Goal: Transaction & Acquisition: Download file/media

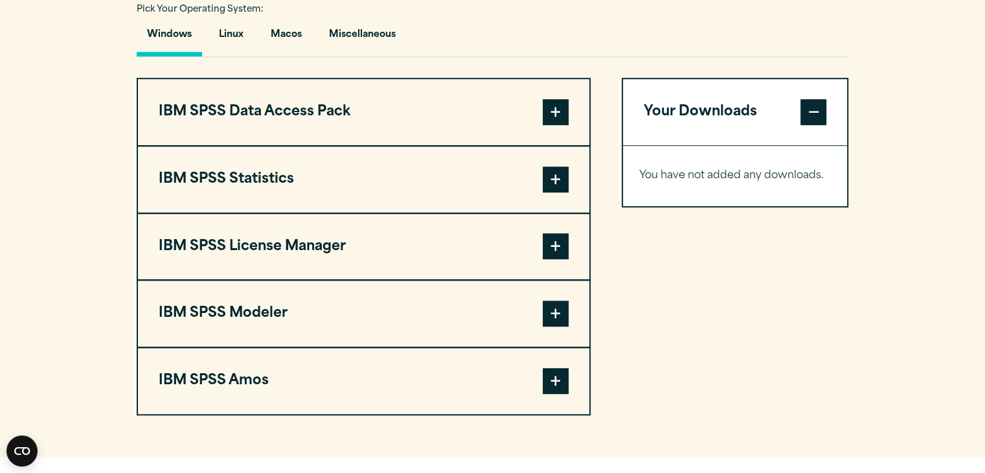
scroll to position [972, 0]
click at [551, 179] on span at bounding box center [556, 179] width 26 height 26
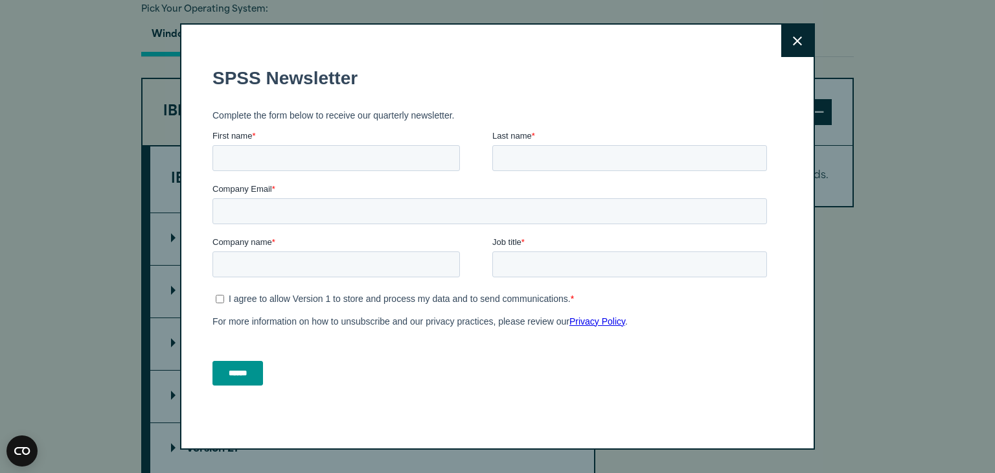
click at [793, 47] on button "Close" at bounding box center [797, 41] width 32 height 32
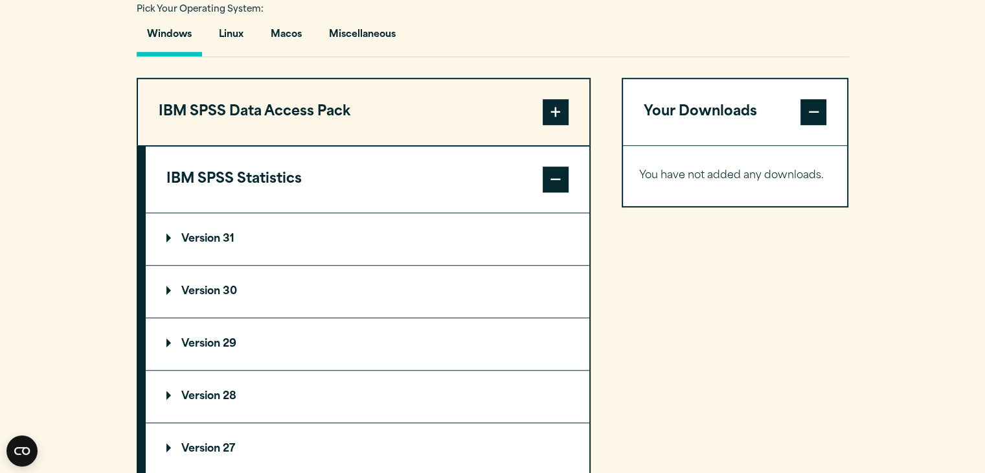
click at [165, 225] on summary "Version 31" at bounding box center [368, 239] width 444 height 52
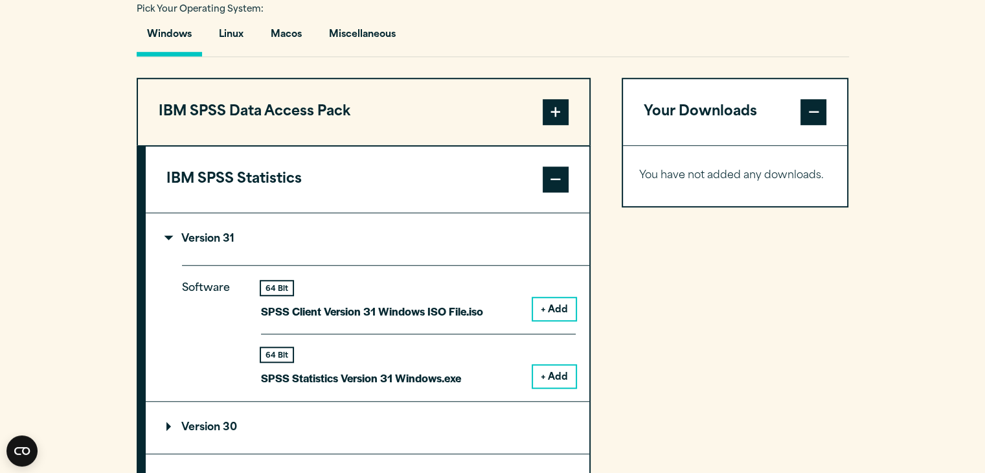
click at [547, 376] on button "+ Add" at bounding box center [554, 376] width 43 height 22
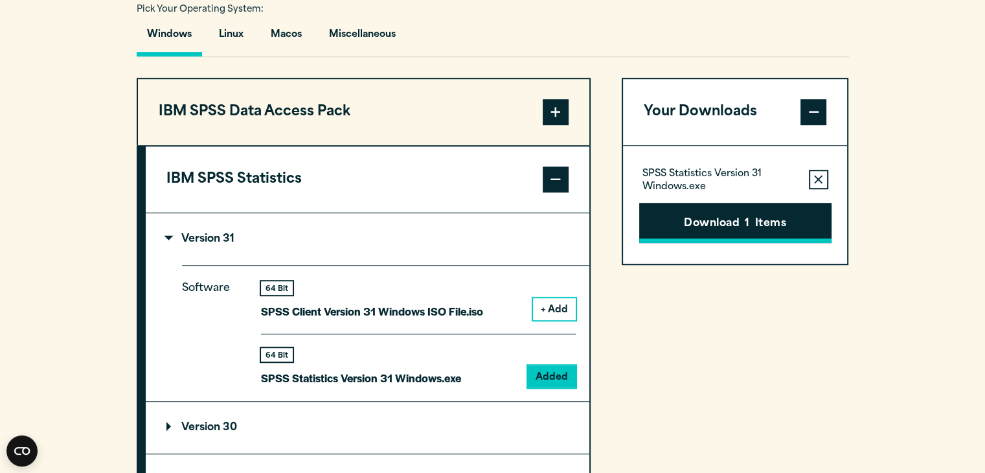
click at [723, 220] on button "Download 1 Items" at bounding box center [735, 223] width 192 height 40
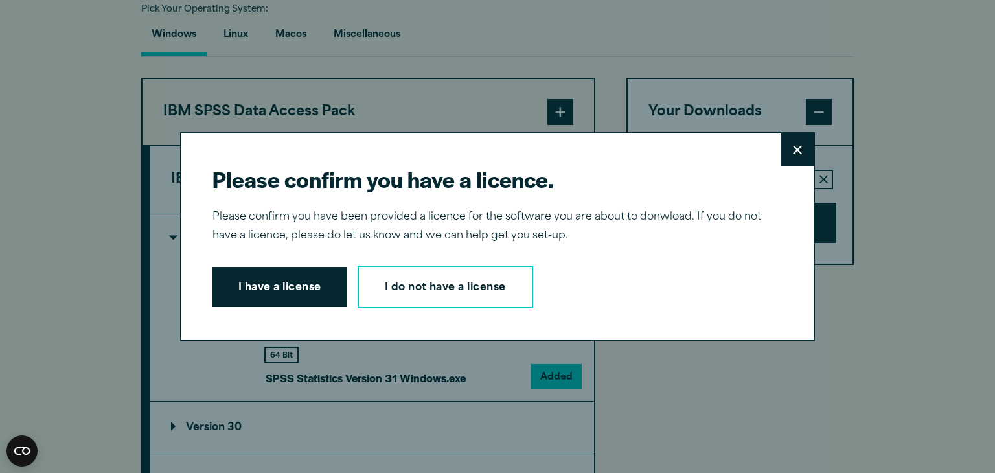
click at [312, 291] on button "I have a license" at bounding box center [279, 287] width 135 height 40
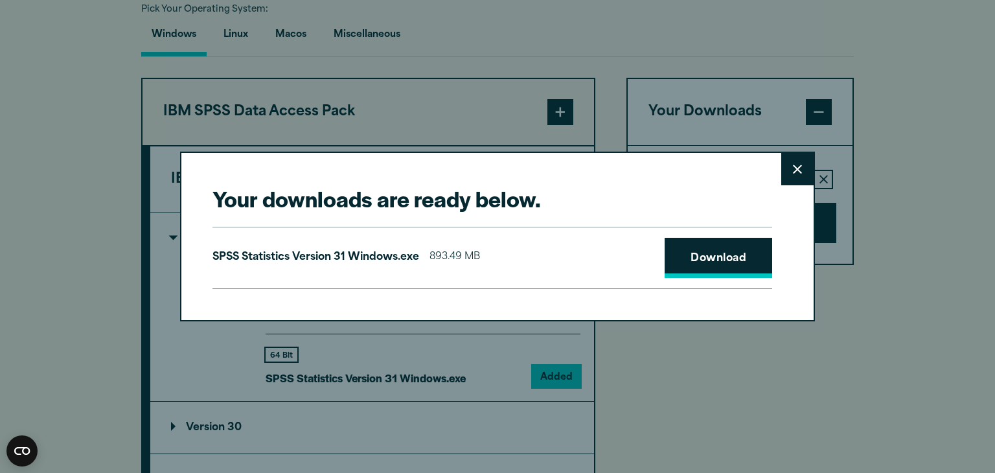
click at [720, 271] on link "Download" at bounding box center [719, 258] width 108 height 40
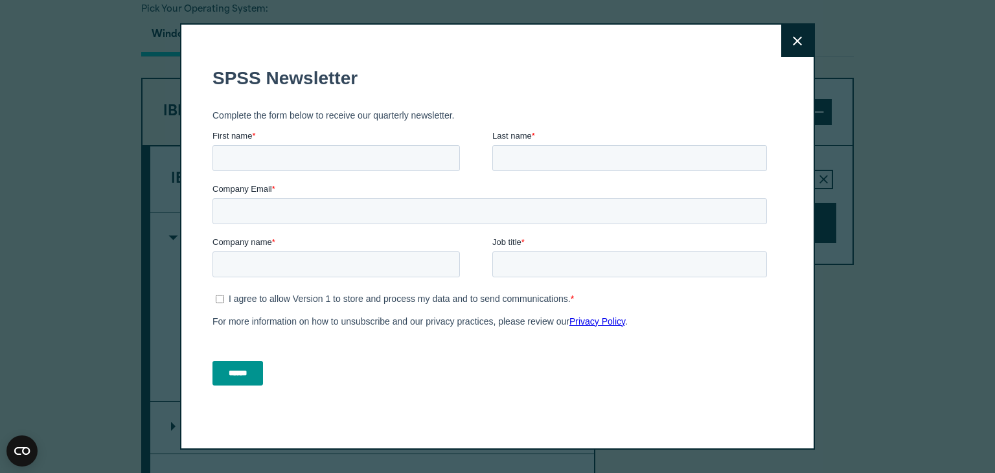
click at [785, 51] on button "Close" at bounding box center [797, 41] width 32 height 32
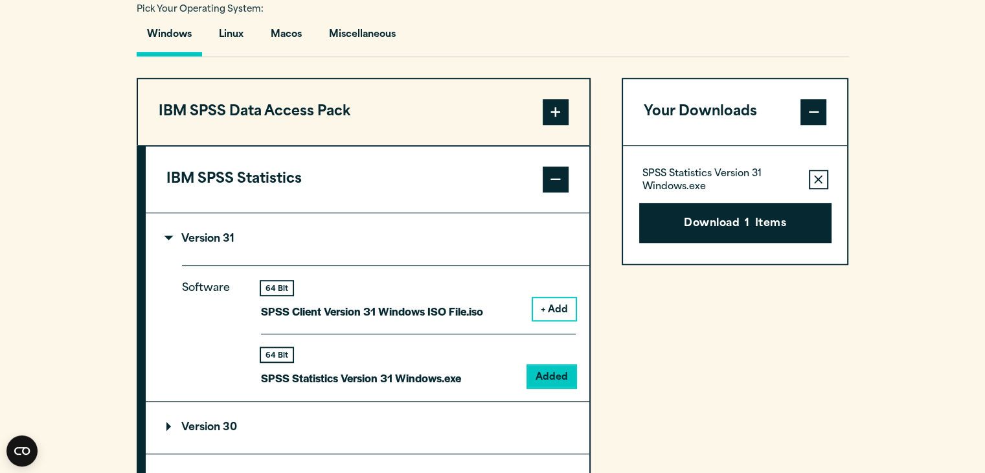
click at [172, 234] on p "Version 31" at bounding box center [200, 239] width 68 height 10
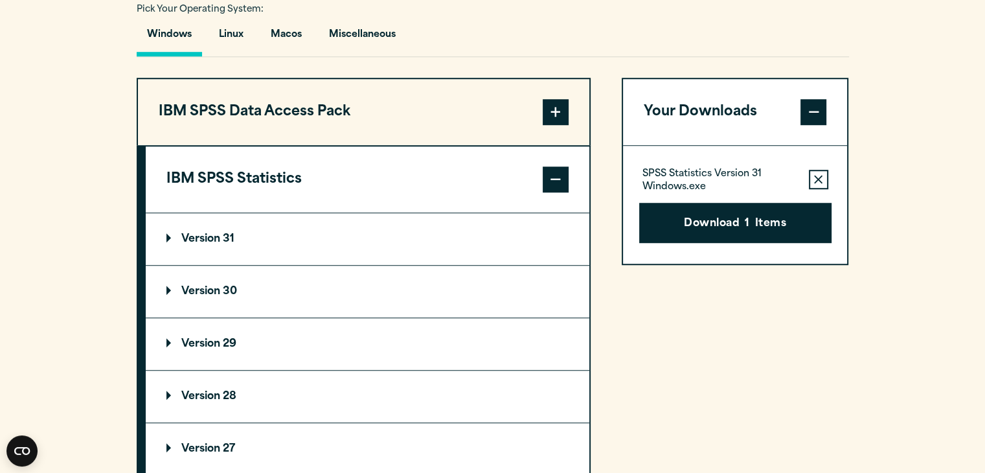
click at [163, 280] on summary "Version 30" at bounding box center [368, 292] width 444 height 52
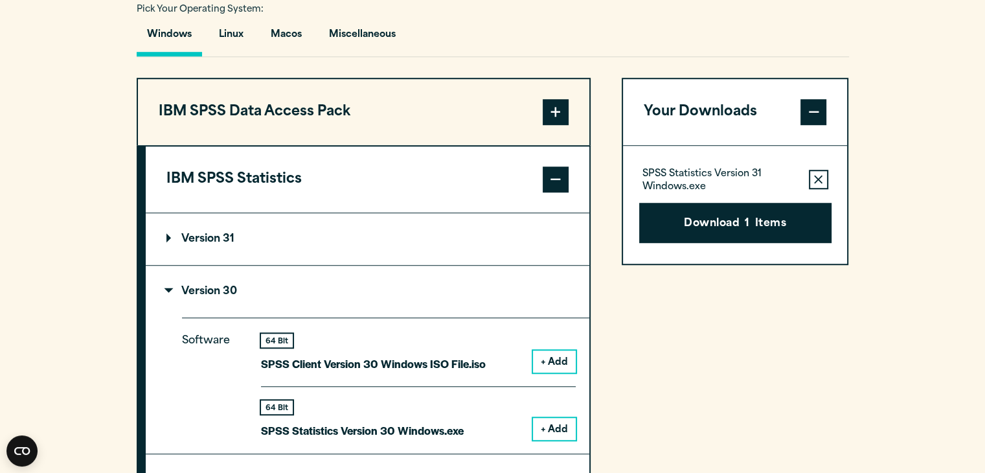
click at [553, 428] on button "+ Add" at bounding box center [554, 429] width 43 height 22
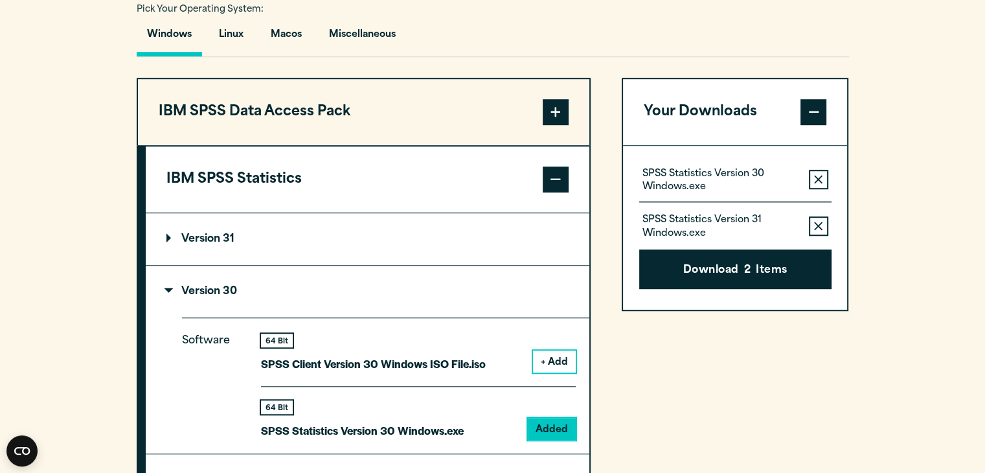
click at [823, 227] on button "Remove this item from your software download list" at bounding box center [818, 225] width 19 height 19
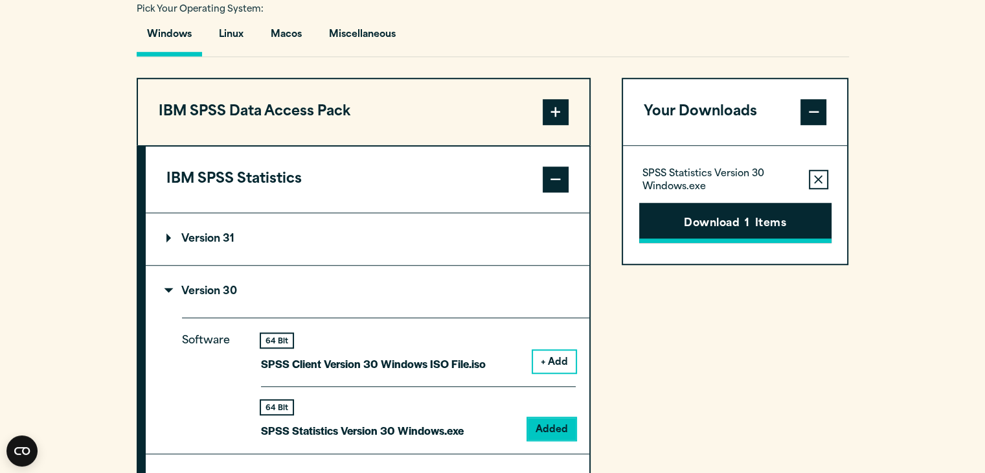
click at [759, 222] on button "Download 1 Items" at bounding box center [735, 223] width 192 height 40
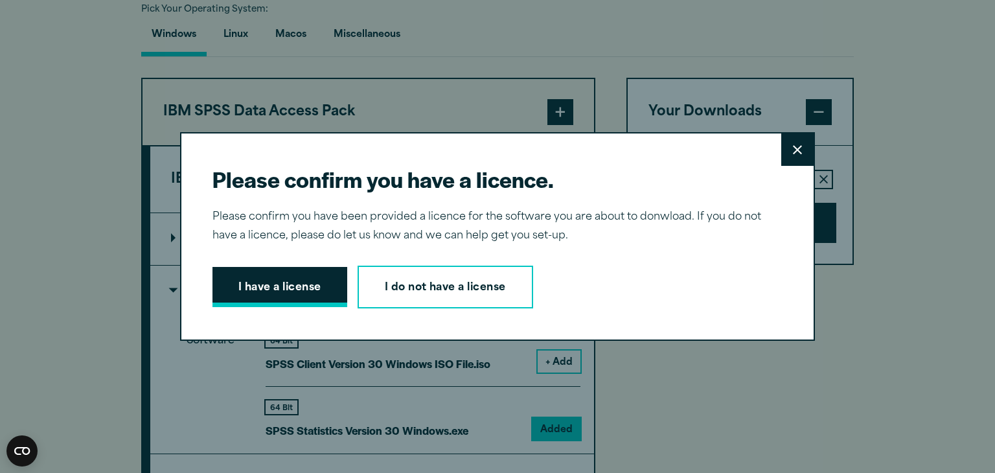
click at [218, 284] on button "I have a license" at bounding box center [279, 287] width 135 height 40
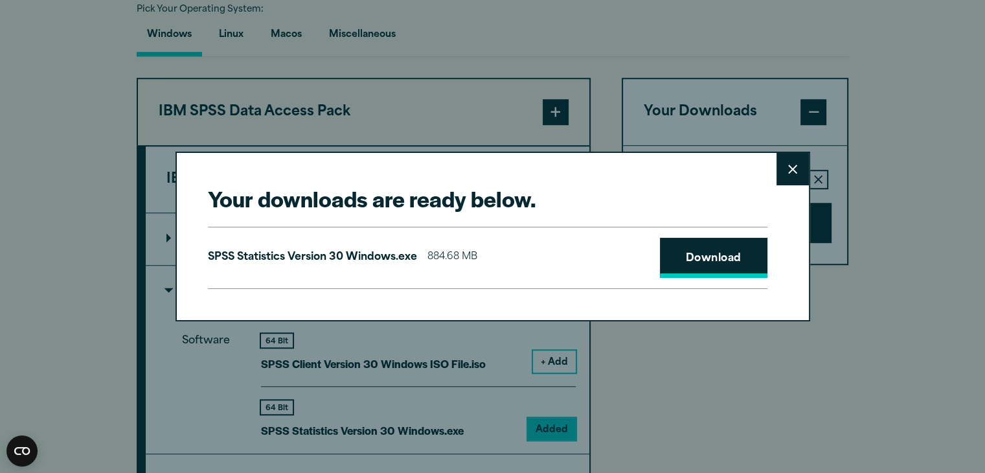
click at [716, 253] on link "Download" at bounding box center [714, 258] width 108 height 40
